Goal: Information Seeking & Learning: Check status

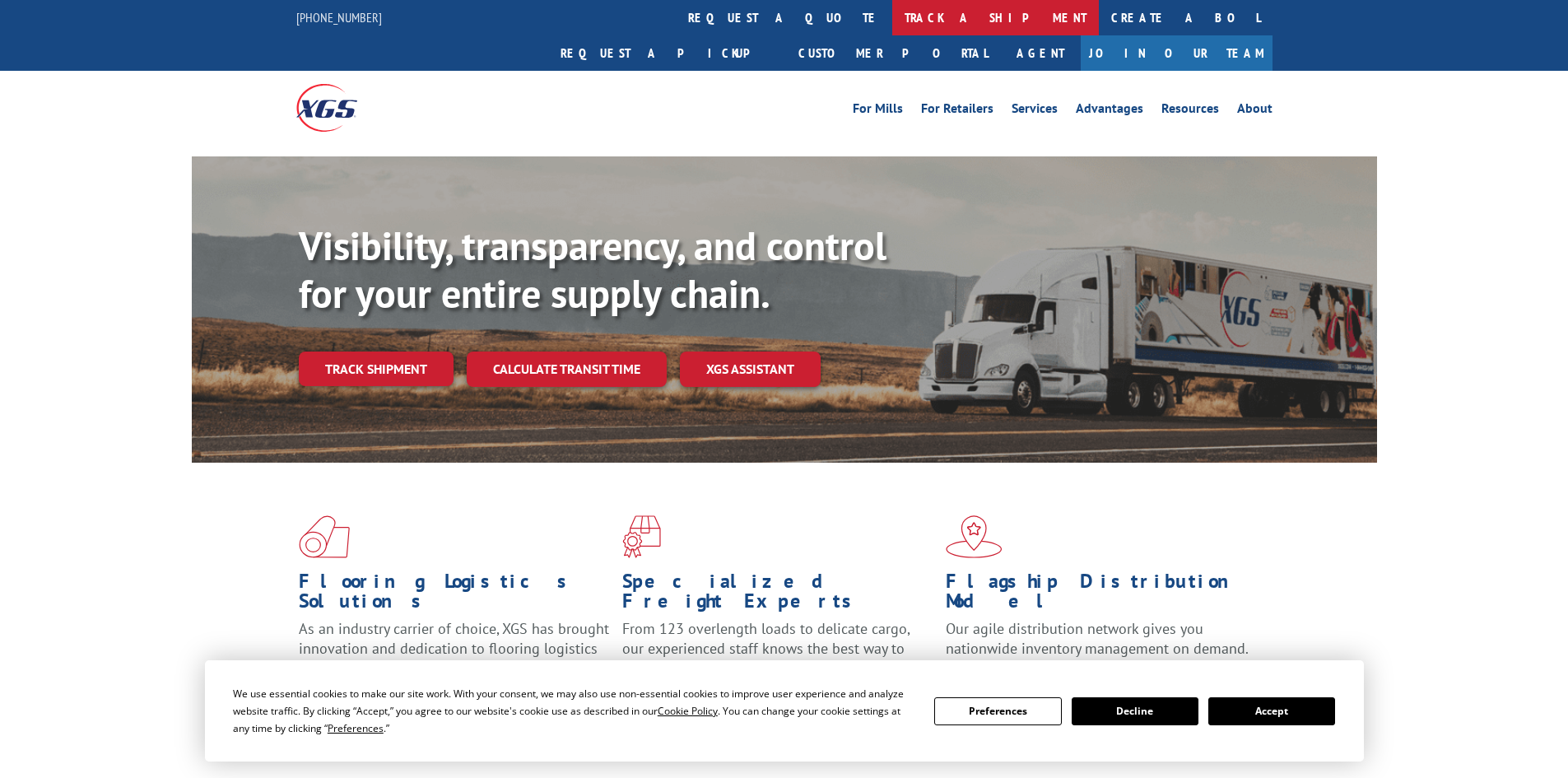
click at [893, 19] on link "track a shipment" at bounding box center [996, 18] width 207 height 35
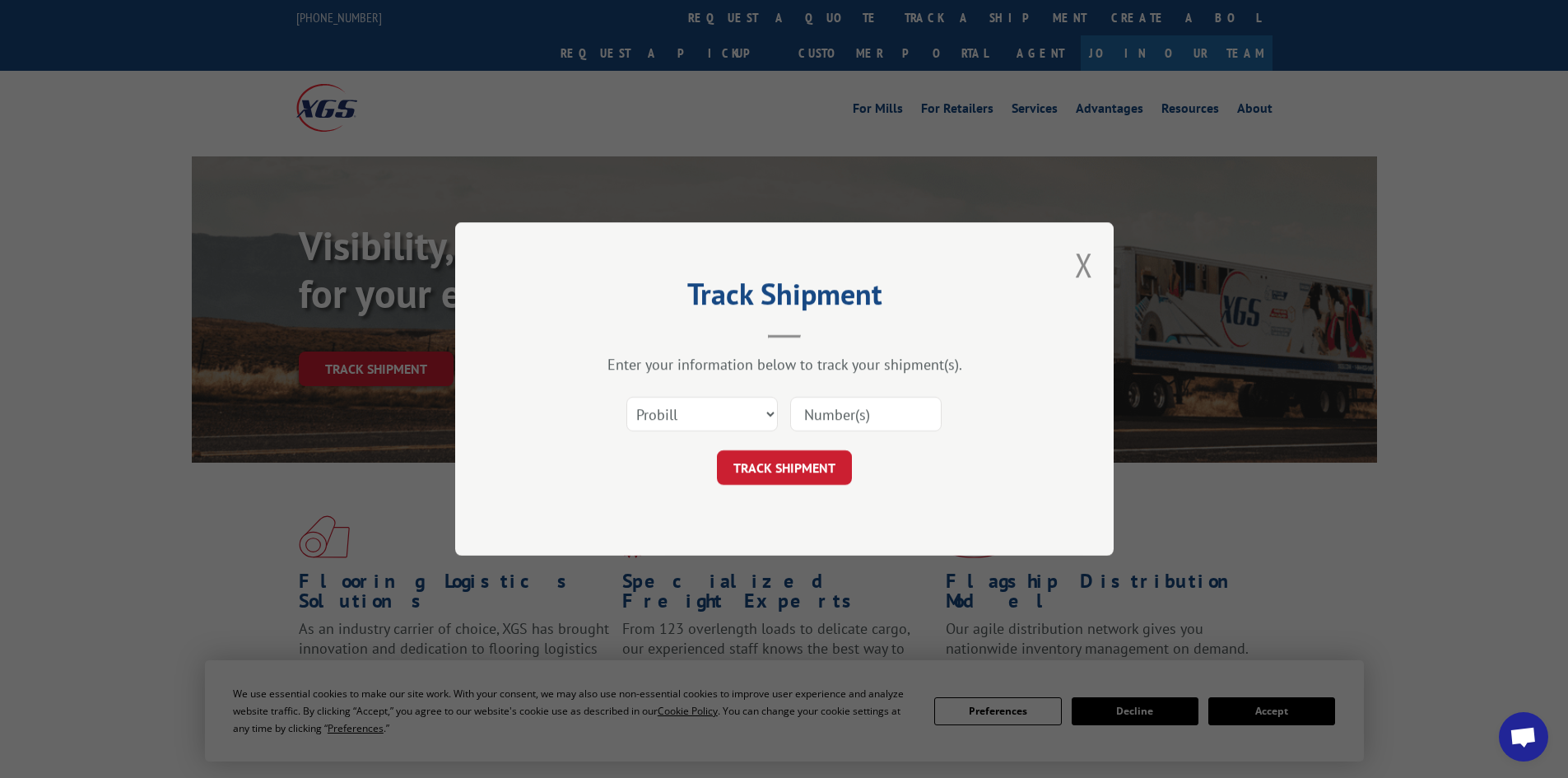
click at [749, 436] on div "Select category... Probill BOL PO" at bounding box center [784, 414] width 494 height 55
click at [746, 423] on select "Select category... Probill BOL PO" at bounding box center [701, 414] width 151 height 34
select select "bol"
click at [626, 397] on select "Select category... Probill BOL PO" at bounding box center [701, 414] width 151 height 34
click at [801, 419] on input at bounding box center [866, 414] width 151 height 34
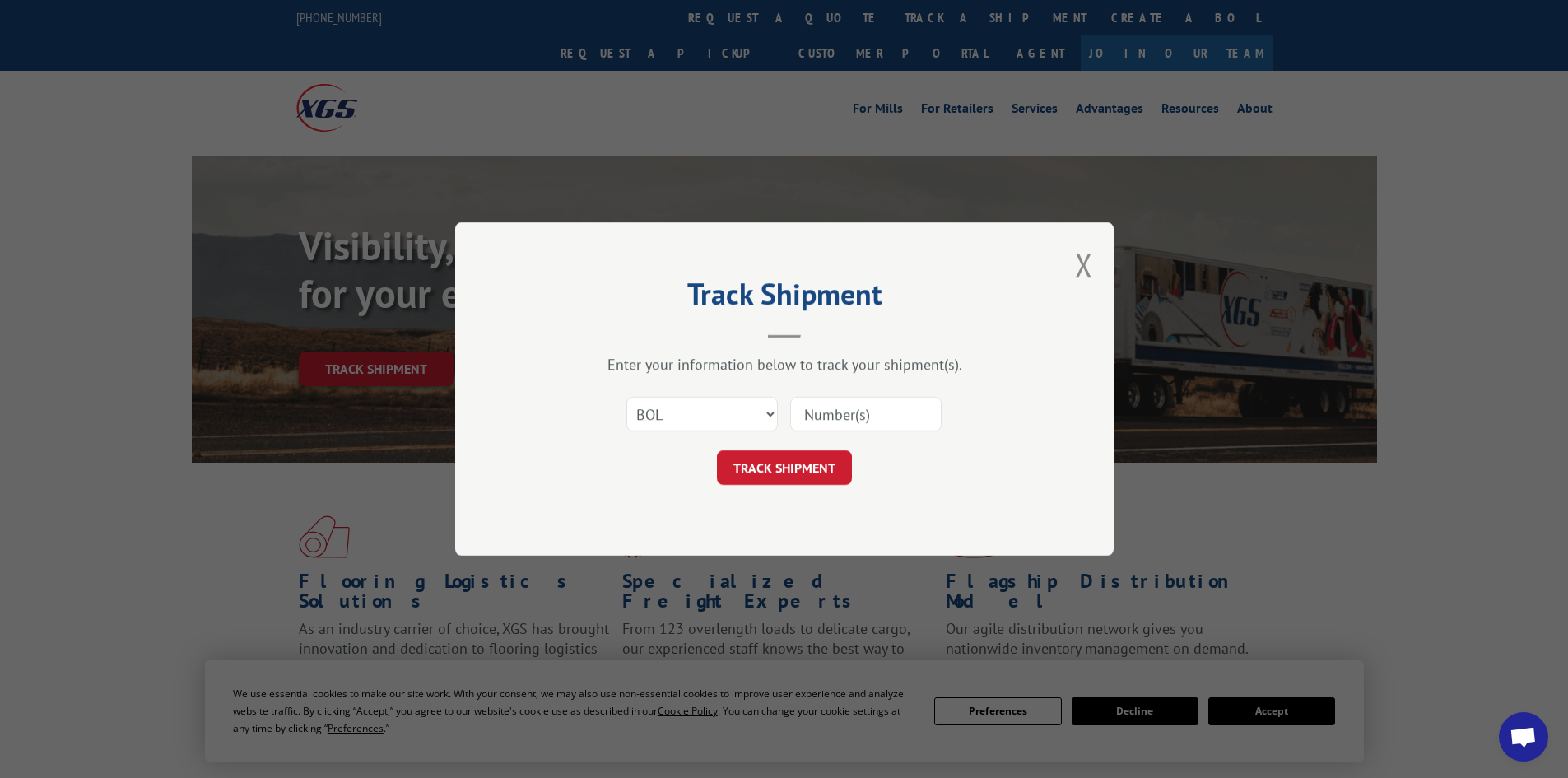
paste input "17469227"
type input "17469227"
click at [791, 454] on button "TRACK SHIPMENT" at bounding box center [785, 466] width 135 height 34
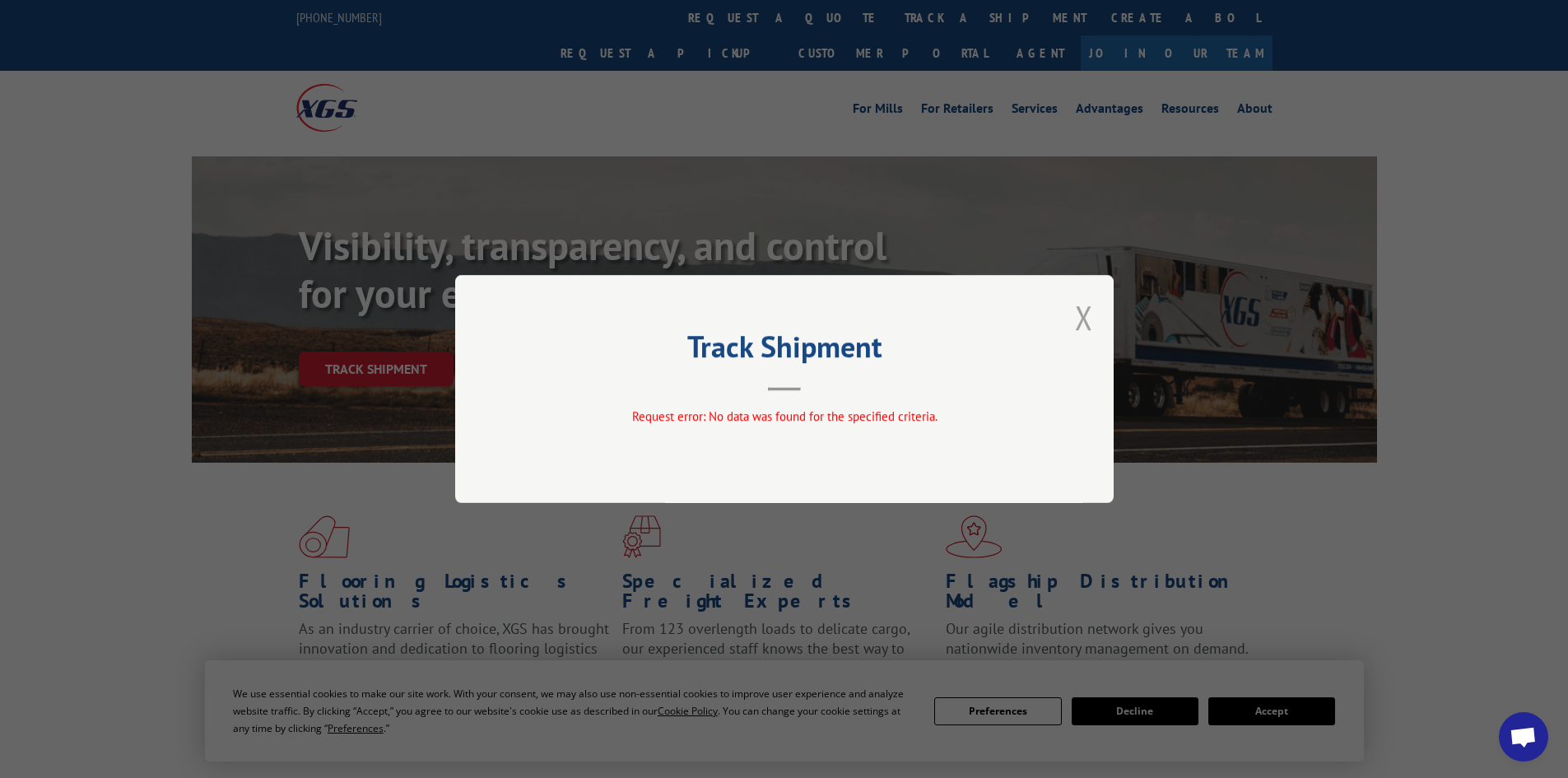
click at [1084, 318] on button "Close modal" at bounding box center [1085, 317] width 19 height 44
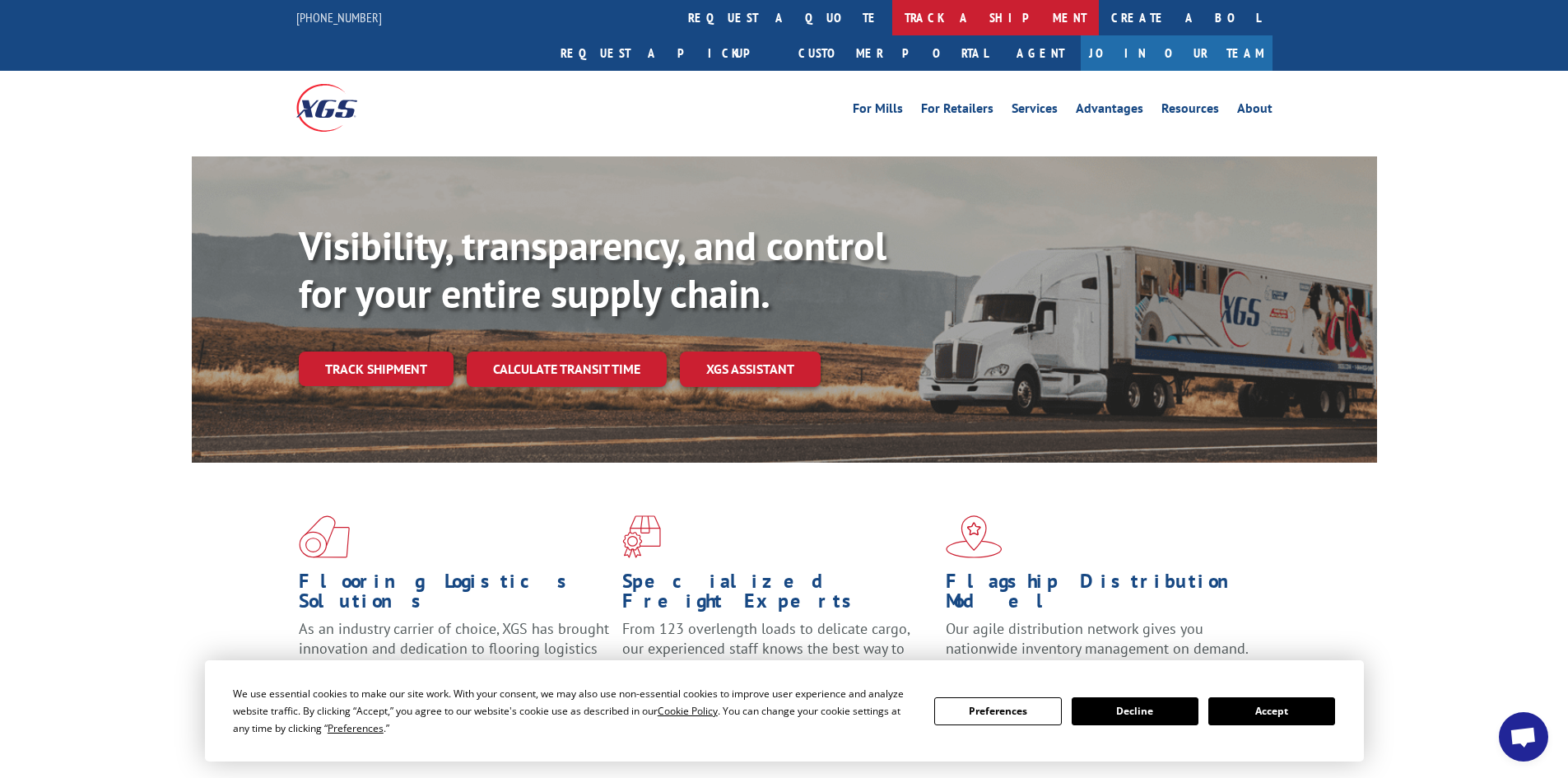
click at [893, 29] on link "track a shipment" at bounding box center [996, 18] width 207 height 35
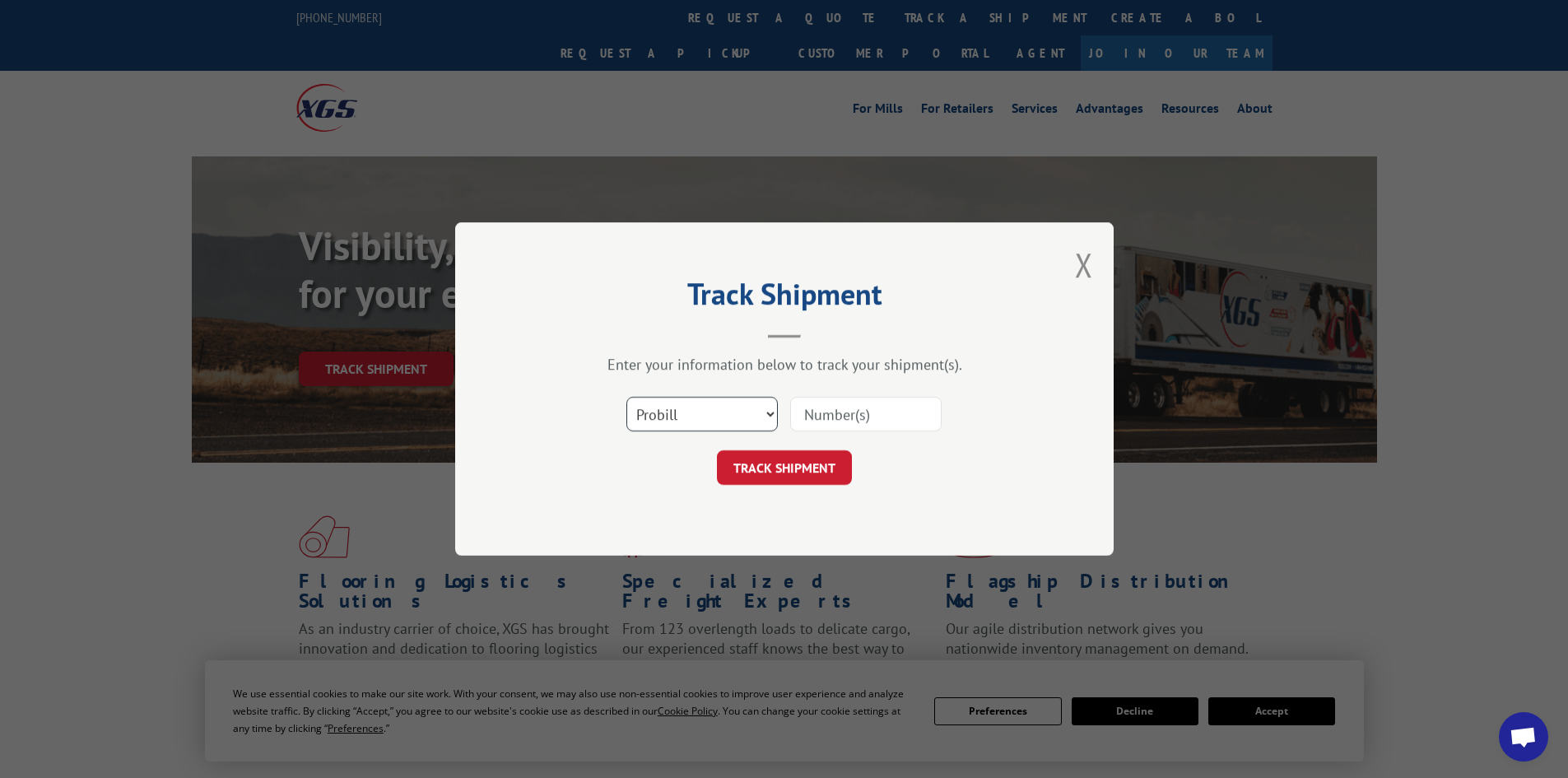
click at [705, 415] on select "Select category... Probill BOL PO" at bounding box center [701, 414] width 151 height 34
click at [626, 397] on select "Select category... Probill BOL PO" at bounding box center [701, 414] width 151 height 34
click at [821, 415] on input at bounding box center [866, 414] width 151 height 34
paste input "17469227"
type input "17469227"
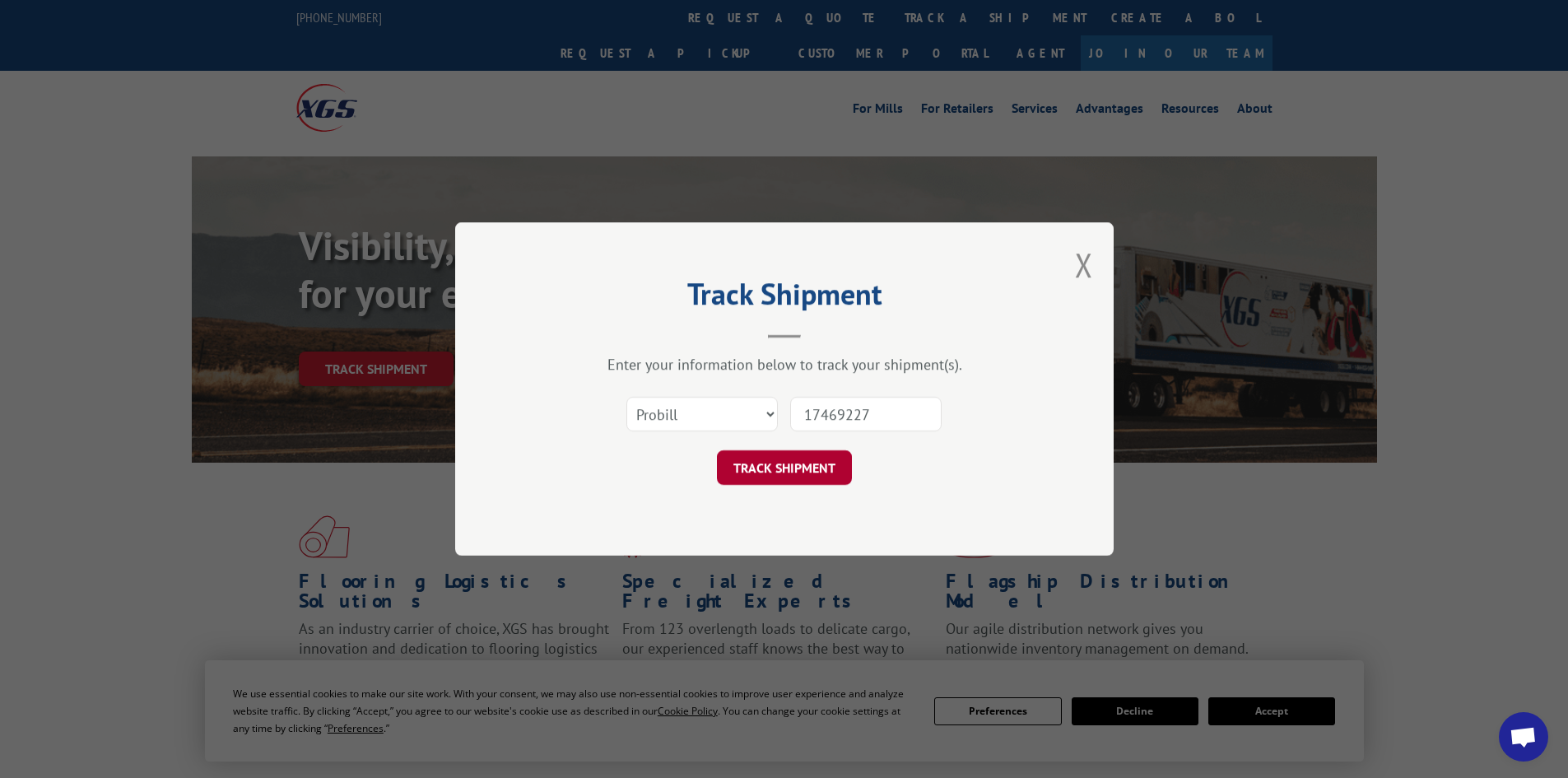
click at [820, 468] on button "TRACK SHIPMENT" at bounding box center [785, 466] width 135 height 34
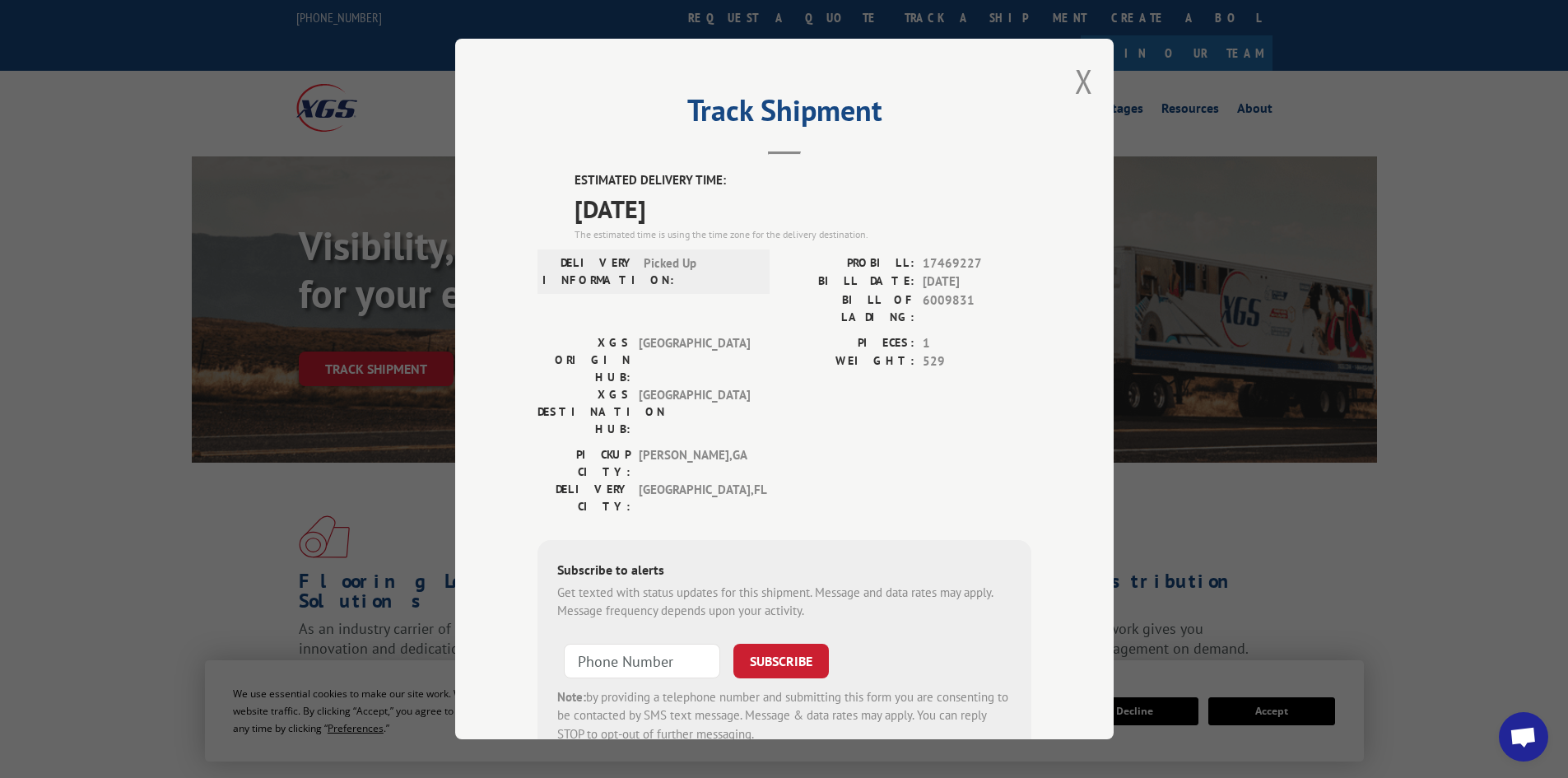
click at [1047, 289] on div "Track Shipment ESTIMATED DELIVERY TIME: [DATE] The estimated time is using the …" at bounding box center [785, 389] width 659 height 700
click at [1086, 83] on button "Close modal" at bounding box center [1085, 81] width 19 height 44
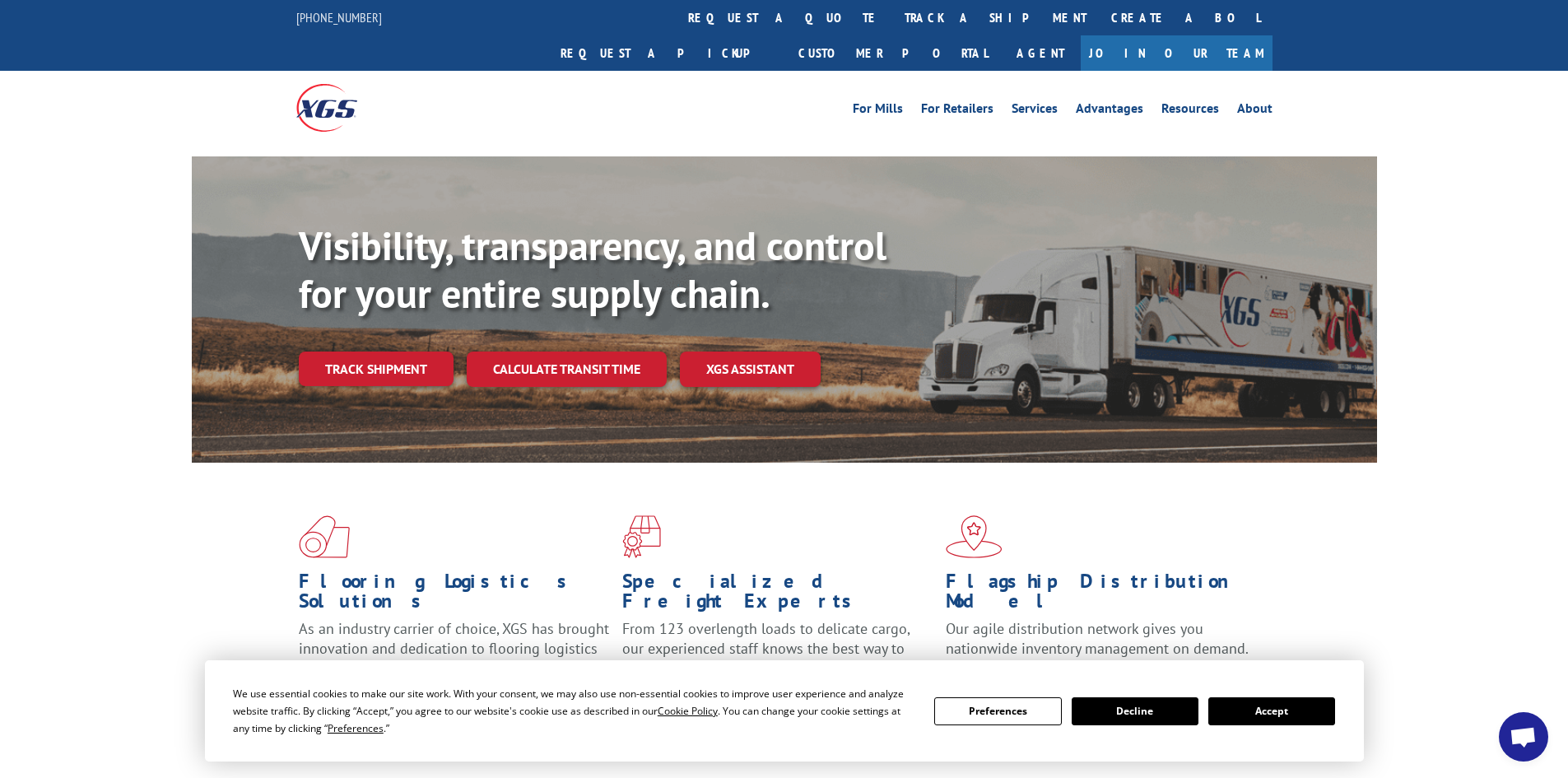
drag, startPoint x: 1425, startPoint y: 143, endPoint x: 1269, endPoint y: 99, distance: 162.1
click at [1425, 157] on div "Visibility, transparency, and control for your entire supply chain. Track shipm…" at bounding box center [784, 325] width 1568 height 338
